Goal: Ask a question

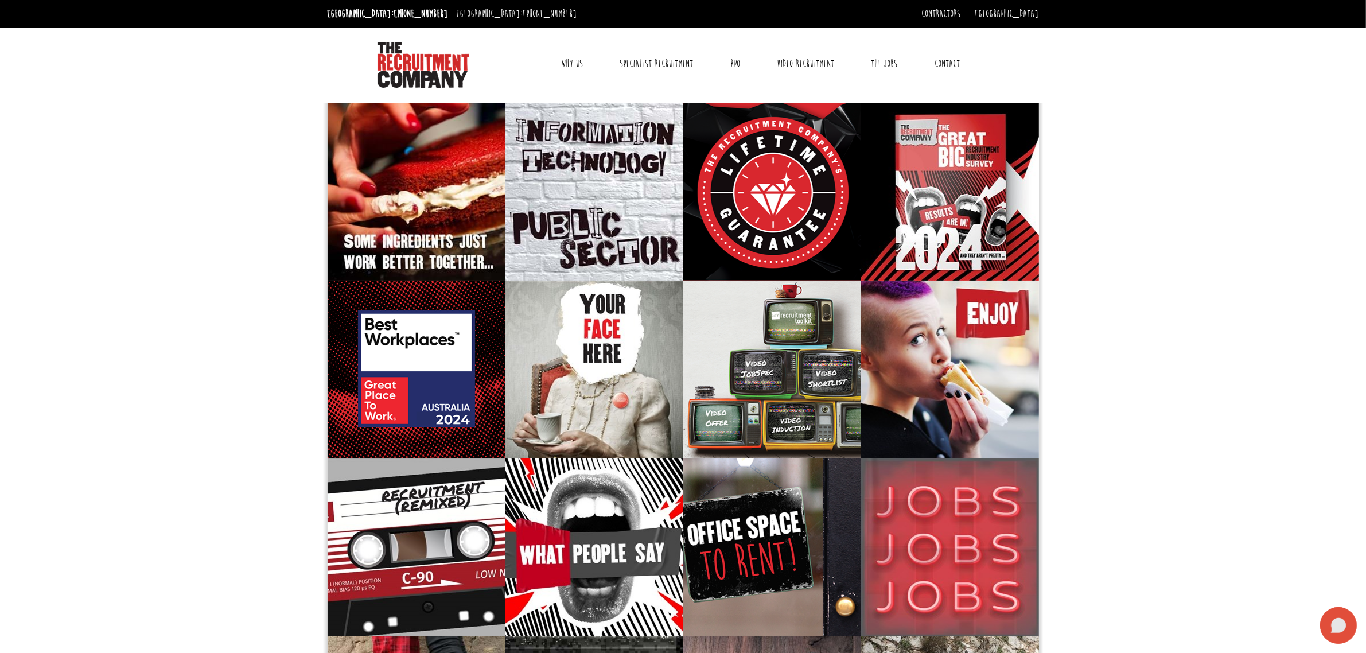
click at [1338, 626] on icon at bounding box center [1338, 625] width 15 height 15
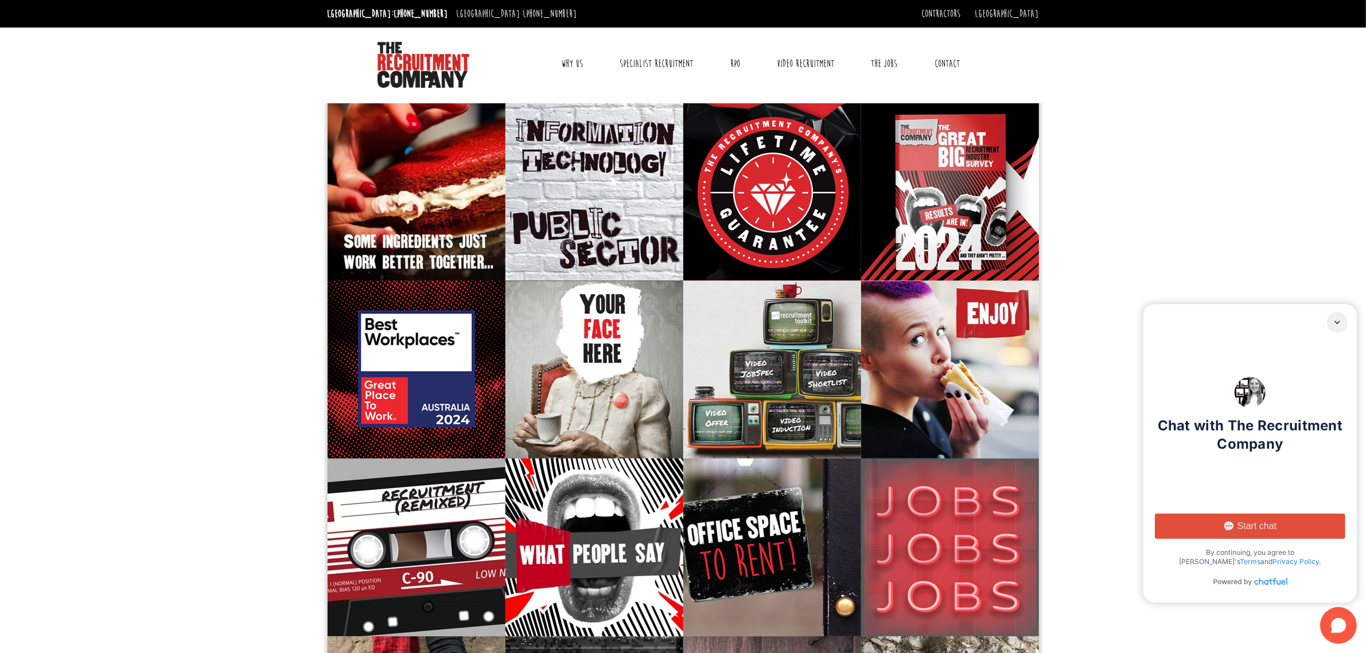
click at [1265, 527] on span "Start chat" at bounding box center [1257, 526] width 39 height 11
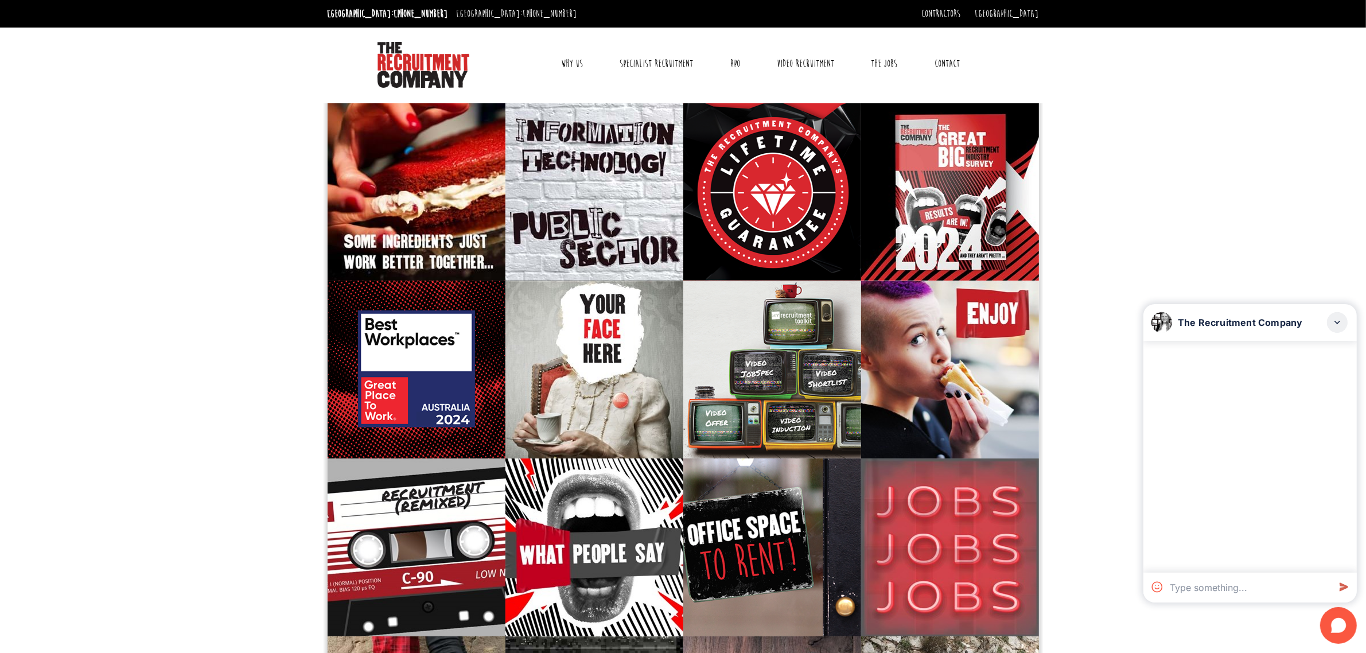
click at [1234, 584] on textarea at bounding box center [1248, 588] width 164 height 30
type textarea "Hi, I would ne interested in any Technical\Professional service roles you may h…"
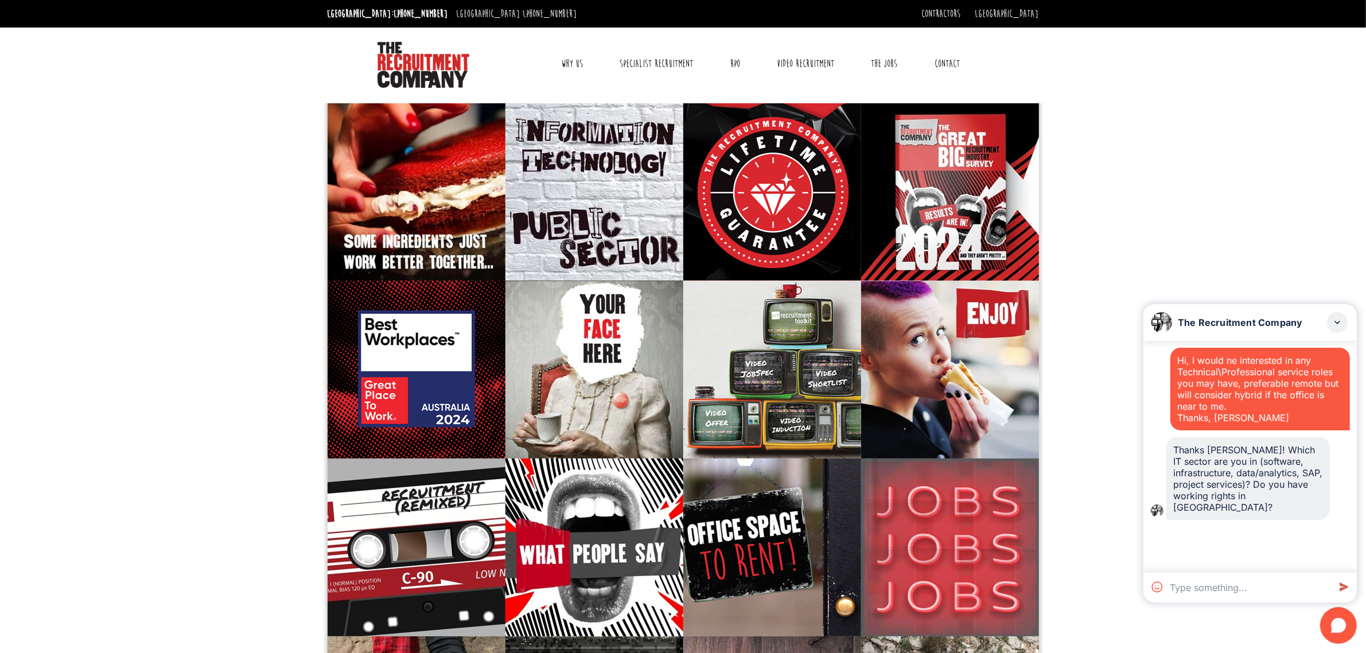
click at [1244, 588] on textarea at bounding box center [1248, 588] width 164 height 30
paste textarea "There is no specific industry as I work for an MSP so the customers I work with…"
type textarea "There is no specific industry as I work for an MSP so the customers I work with…"
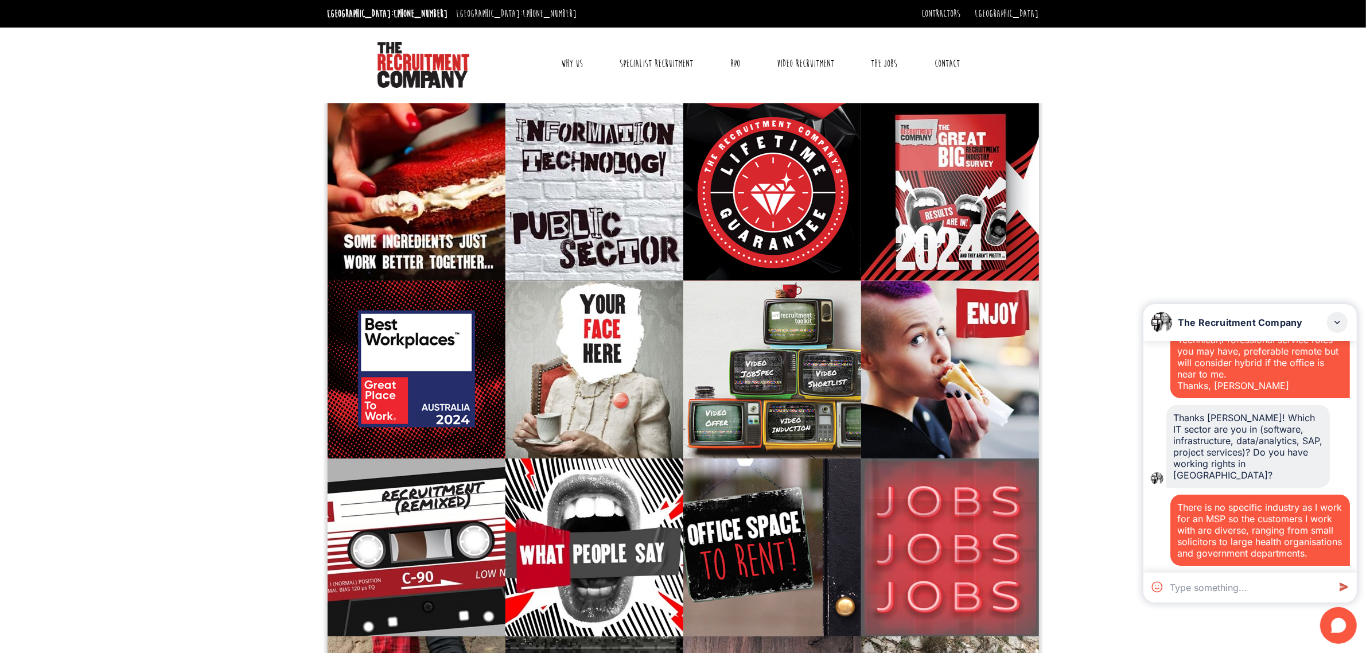
drag, startPoint x: 1220, startPoint y: 462, endPoint x: 1171, endPoint y: 403, distance: 76.6
click at [1171, 405] on div "Thanks [PERSON_NAME]! Which IT sector are you in (software, infrastructure, dat…" at bounding box center [1249, 446] width 164 height 83
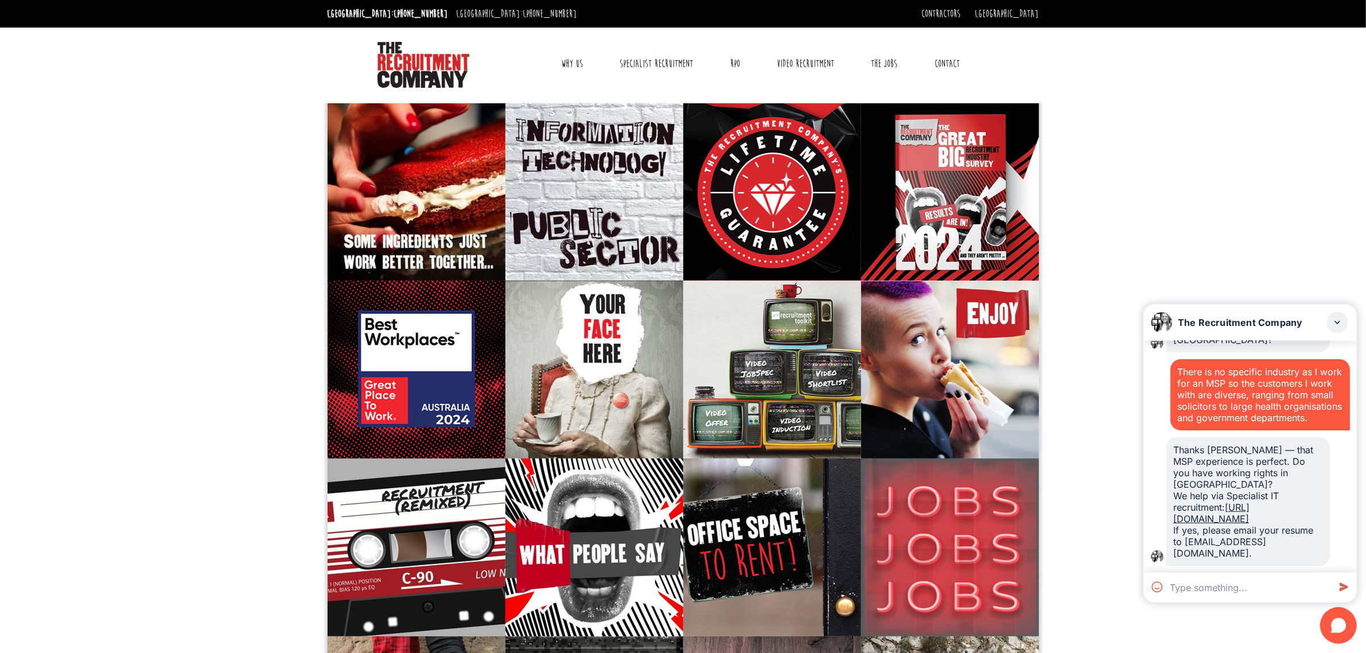
scroll to position [213, 0]
drag, startPoint x: 1215, startPoint y: 557, endPoint x: 1170, endPoint y: 414, distance: 150.6
click at [1170, 437] on div "Thanks [PERSON_NAME] — that MSP experience is perfect. Do you have working righ…" at bounding box center [1249, 501] width 164 height 129
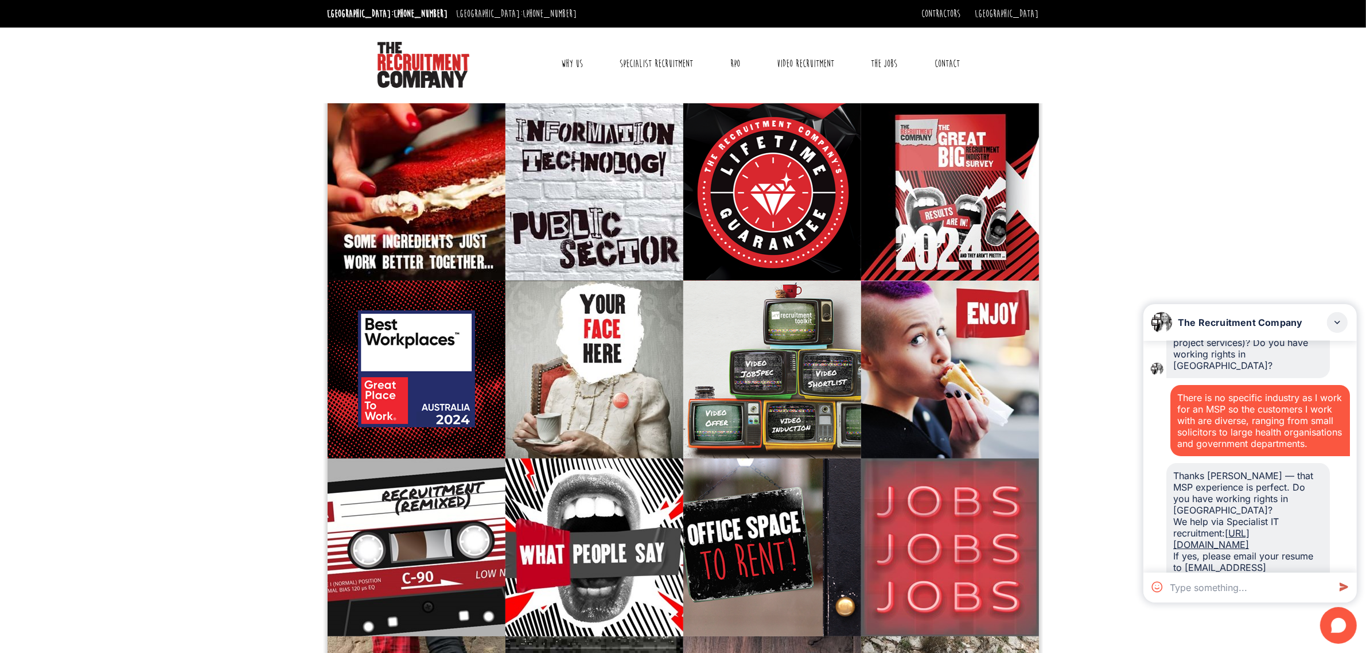
click at [1310, 520] on div "Thanks [PERSON_NAME] — that MSP experience is perfect. Do you have working righ…" at bounding box center [1249, 527] width 150 height 115
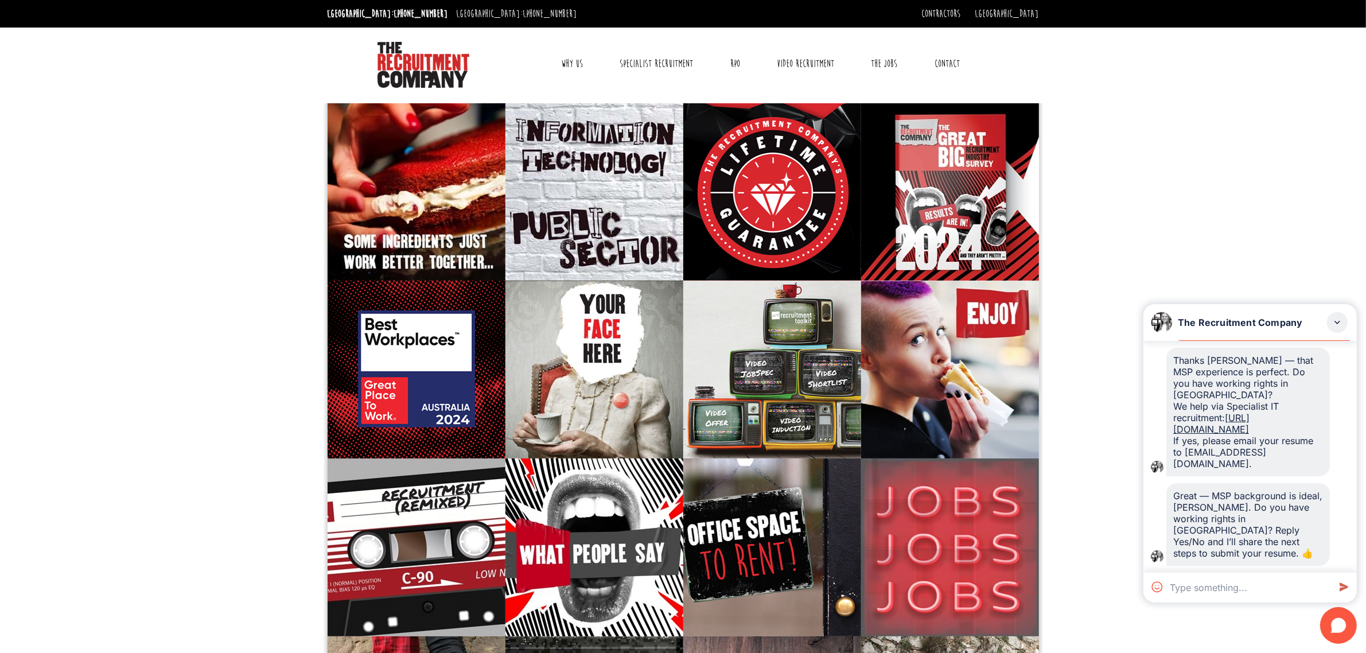
scroll to position [302, 0]
